Goal: Check status: Check status

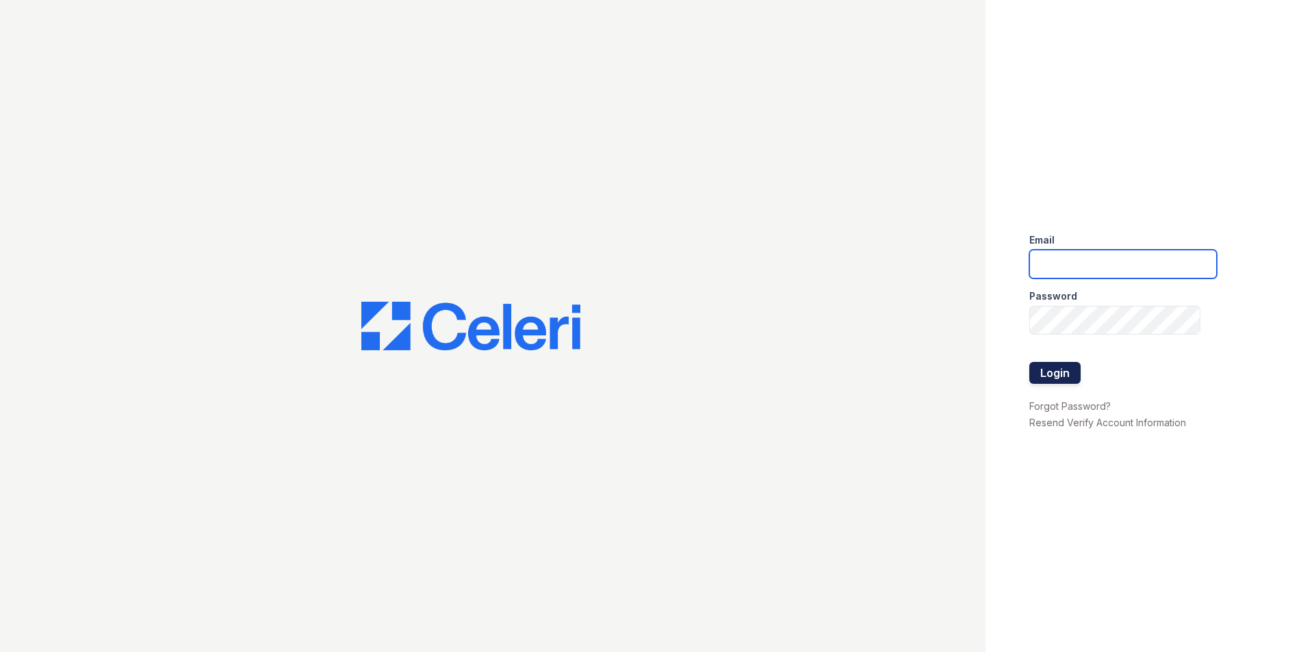
type input "[EMAIL_ADDRESS][PERSON_NAME][DOMAIN_NAME]"
click at [1041, 368] on button "Login" at bounding box center [1054, 373] width 51 height 22
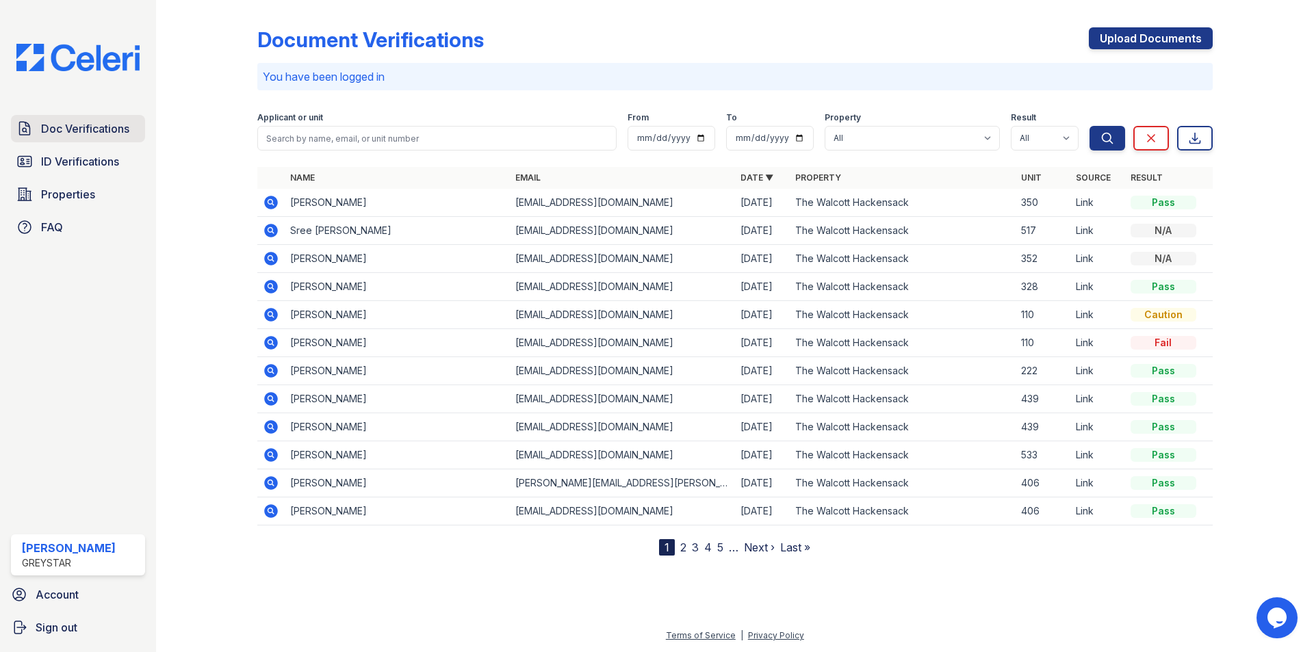
click at [76, 124] on span "Doc Verifications" at bounding box center [85, 128] width 88 height 16
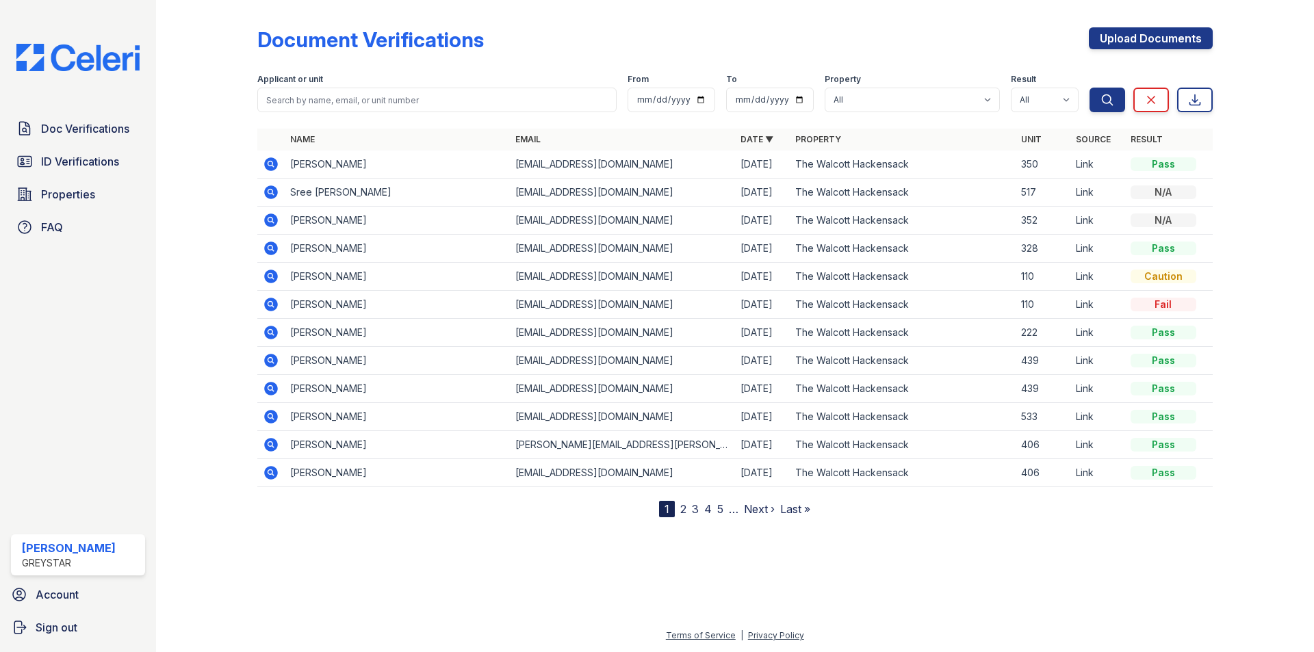
click at [76, 124] on span "Doc Verifications" at bounding box center [85, 128] width 88 height 16
click at [766, 133] on th "Date ▼" at bounding box center [762, 140] width 55 height 22
click at [765, 140] on link "Date ▼" at bounding box center [756, 139] width 33 height 10
click at [765, 140] on link "Date ▲" at bounding box center [756, 139] width 33 height 10
